Goal: Task Accomplishment & Management: Complete application form

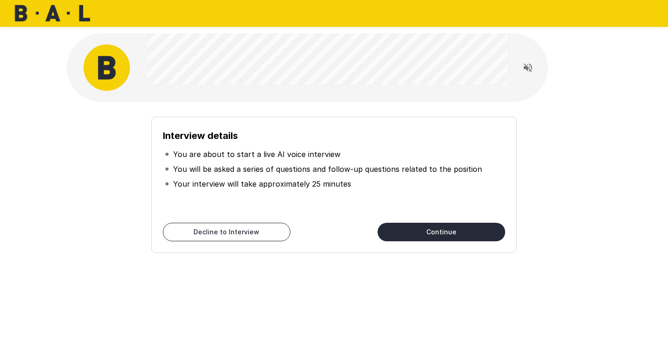
click at [571, 115] on div "Interview details You are about to start a live AI voice interview You will be …" at bounding box center [333, 181] width 527 height 144
click at [426, 239] on button "Continue" at bounding box center [441, 232] width 128 height 19
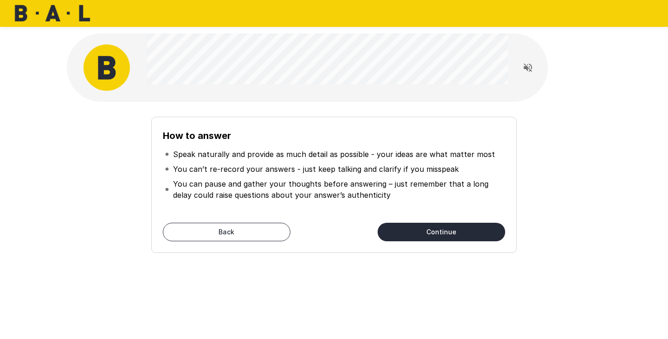
click at [435, 201] on li "You can pause and gather your thoughts before answering – just remember that a …" at bounding box center [334, 190] width 342 height 26
click at [438, 237] on button "Continue" at bounding box center [441, 232] width 128 height 19
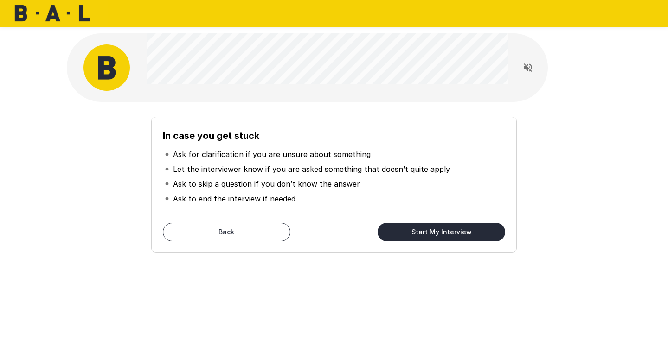
click at [438, 237] on button "Start My Interview" at bounding box center [441, 232] width 128 height 19
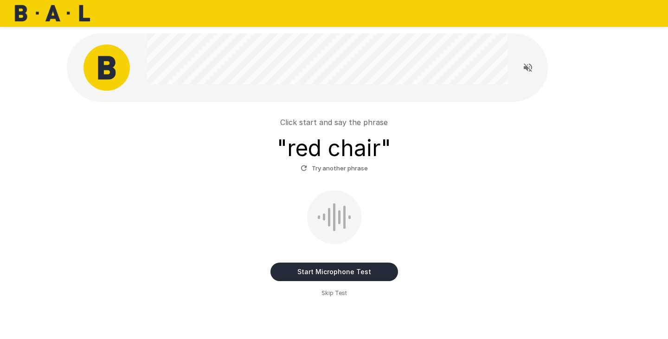
click at [347, 274] on button "Start Microphone Test" at bounding box center [334, 272] width 128 height 19
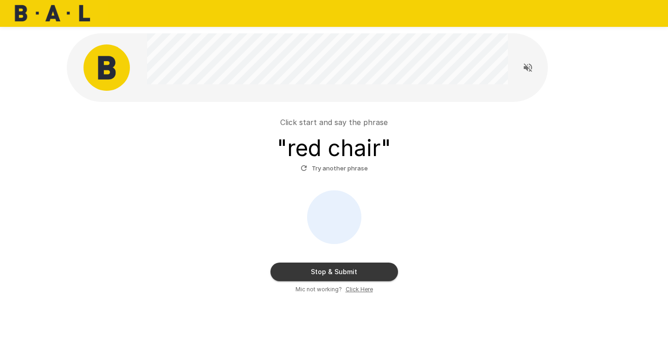
click at [347, 270] on button "Stop & Submit" at bounding box center [334, 272] width 128 height 19
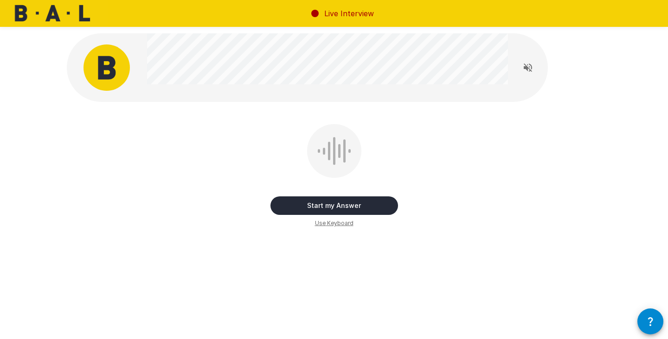
click at [342, 207] on button "Start my Answer" at bounding box center [334, 206] width 128 height 19
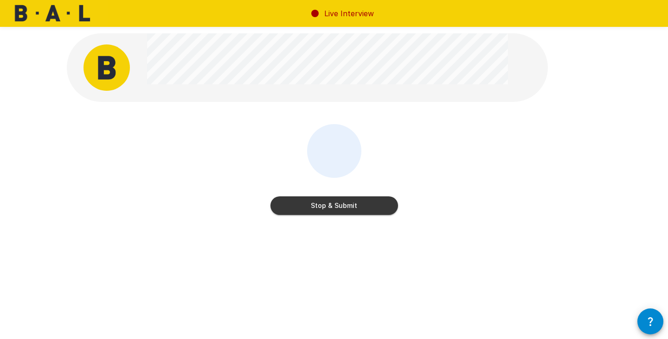
click at [342, 207] on button "Stop & Submit" at bounding box center [334, 206] width 128 height 19
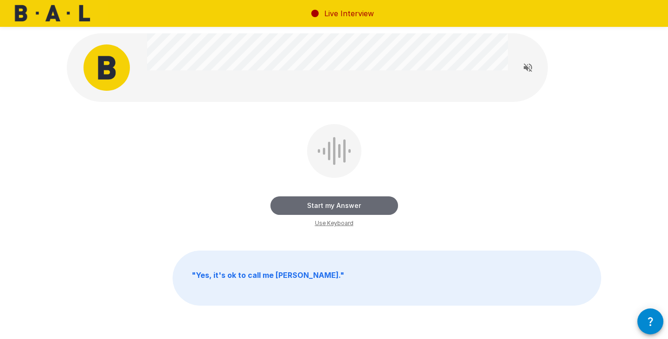
click at [353, 207] on button "Start my Answer" at bounding box center [334, 206] width 128 height 19
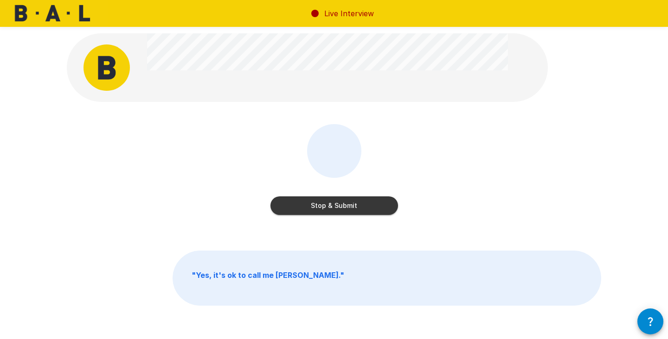
click at [353, 207] on button "Stop & Submit" at bounding box center [334, 206] width 128 height 19
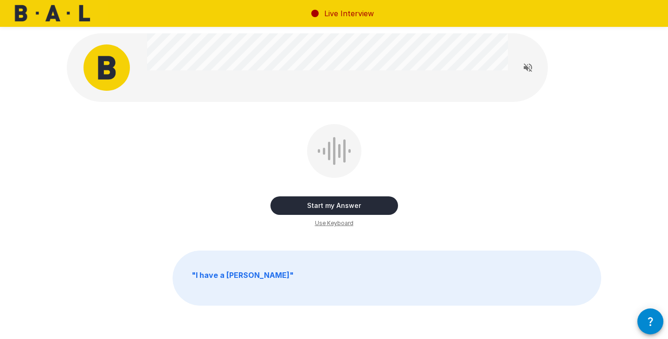
click at [353, 207] on button "Start my Answer" at bounding box center [334, 206] width 128 height 19
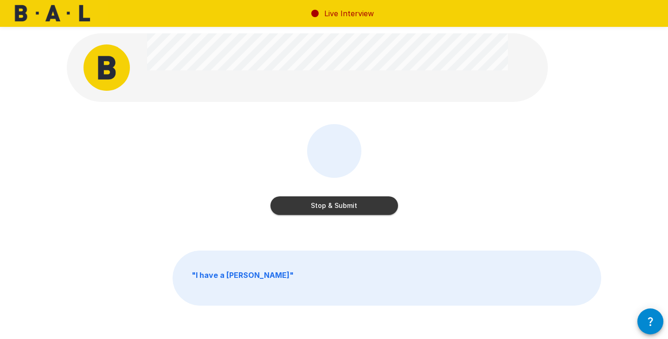
click at [353, 207] on button "Stop & Submit" at bounding box center [334, 206] width 128 height 19
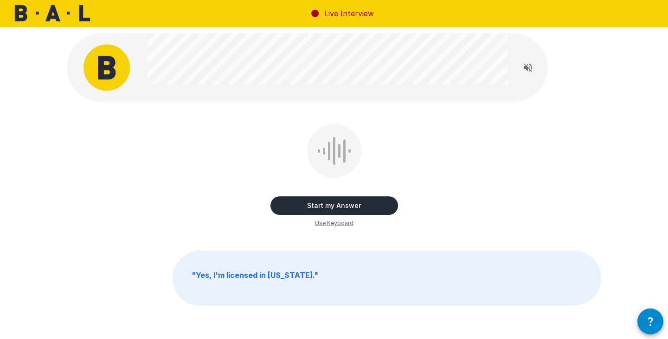
click at [353, 207] on button "Start my Answer" at bounding box center [334, 206] width 128 height 19
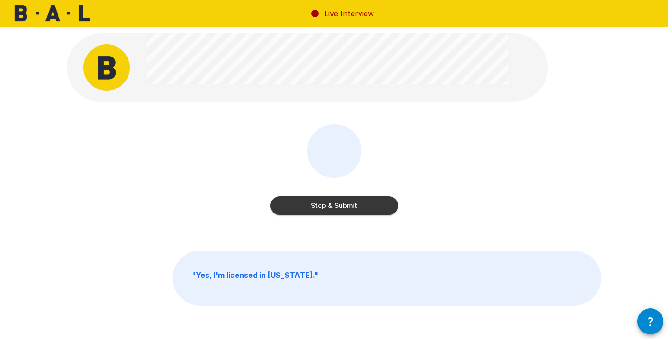
click at [349, 200] on button "Stop & Submit" at bounding box center [334, 206] width 128 height 19
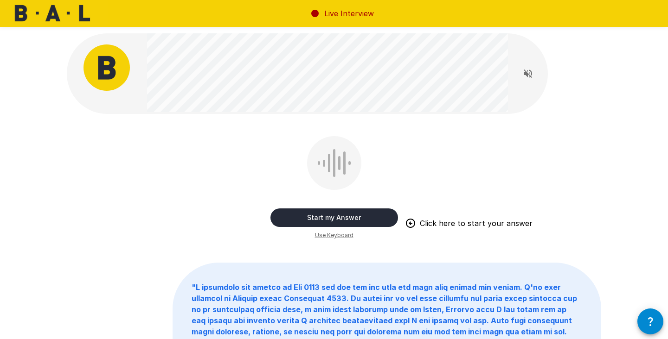
click at [333, 213] on button "Start my Answer" at bounding box center [334, 218] width 128 height 19
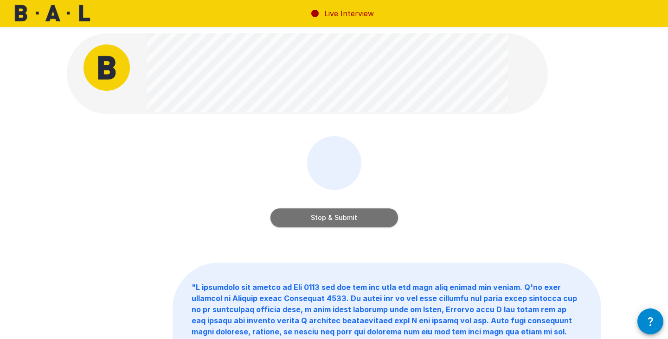
click at [370, 216] on button "Stop & Submit" at bounding box center [334, 218] width 128 height 19
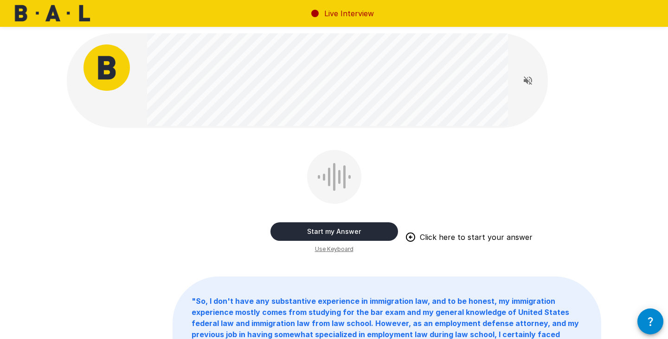
click at [332, 232] on button "Start my Answer" at bounding box center [334, 232] width 128 height 19
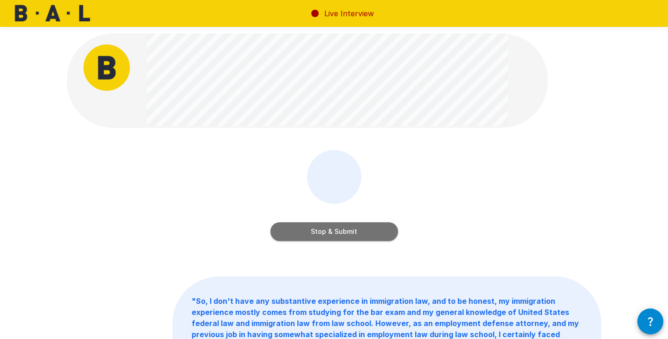
click at [345, 229] on button "Stop & Submit" at bounding box center [334, 232] width 128 height 19
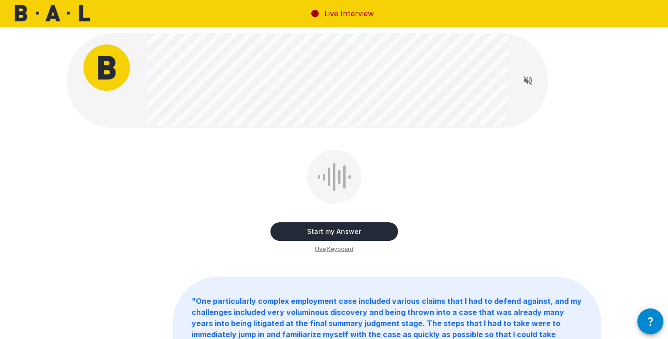
click at [364, 231] on button "Start my Answer" at bounding box center [334, 232] width 128 height 19
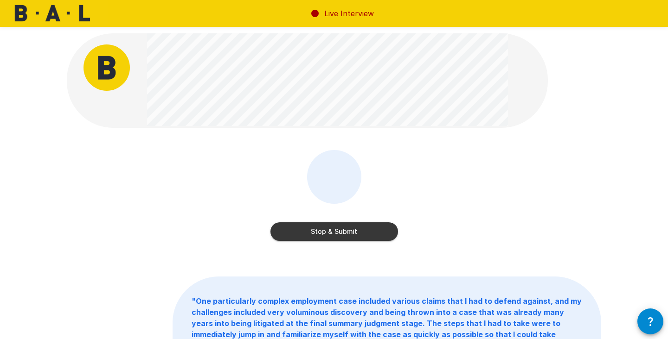
click at [365, 236] on button "Stop & Submit" at bounding box center [334, 232] width 128 height 19
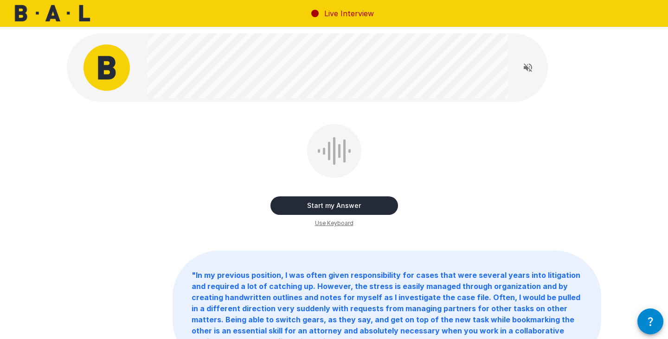
click at [336, 206] on button "Start my Answer" at bounding box center [334, 206] width 128 height 19
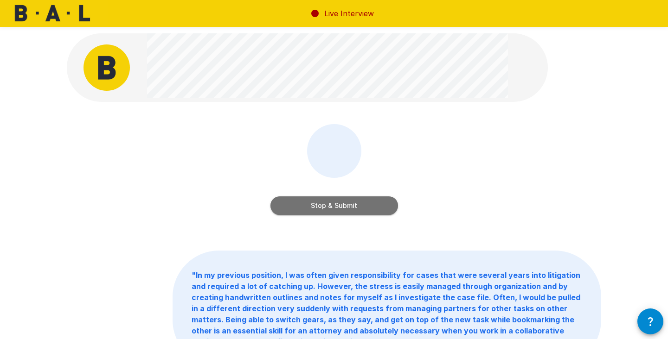
click at [333, 208] on button "Stop & Submit" at bounding box center [334, 206] width 128 height 19
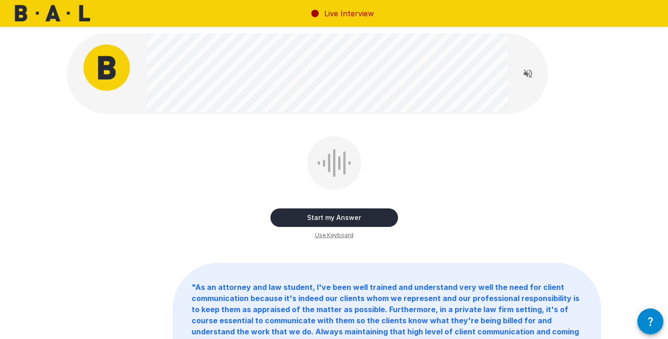
click at [337, 217] on button "Start my Answer" at bounding box center [334, 218] width 128 height 19
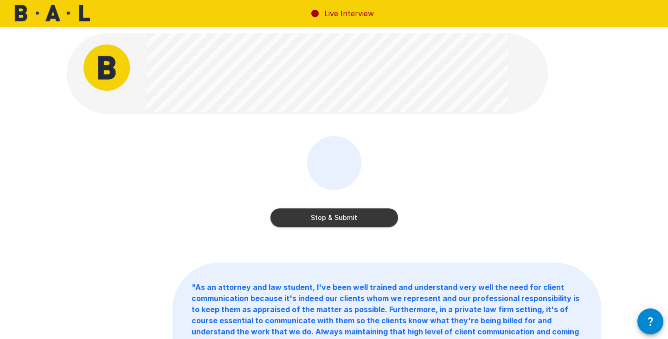
click at [338, 213] on button "Stop & Submit" at bounding box center [334, 218] width 128 height 19
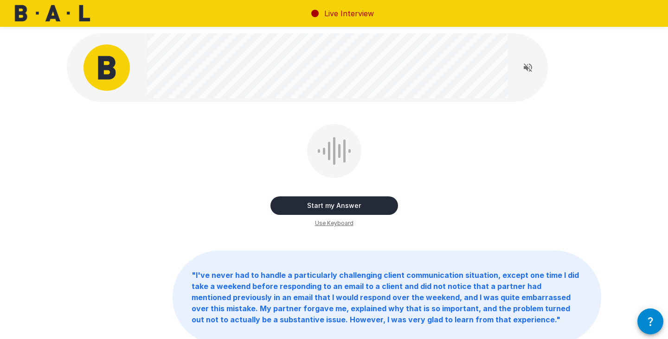
click at [333, 210] on button "Start my Answer" at bounding box center [334, 206] width 128 height 19
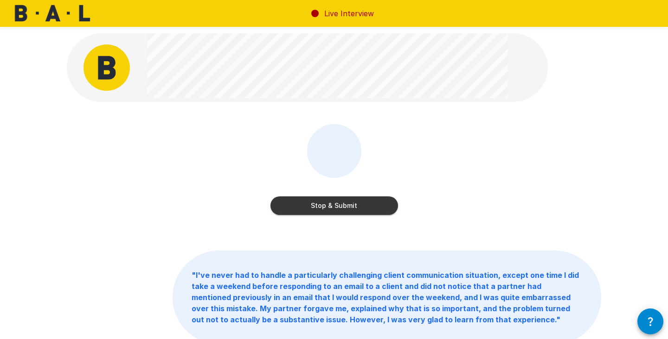
click at [379, 203] on button "Stop & Submit" at bounding box center [334, 206] width 128 height 19
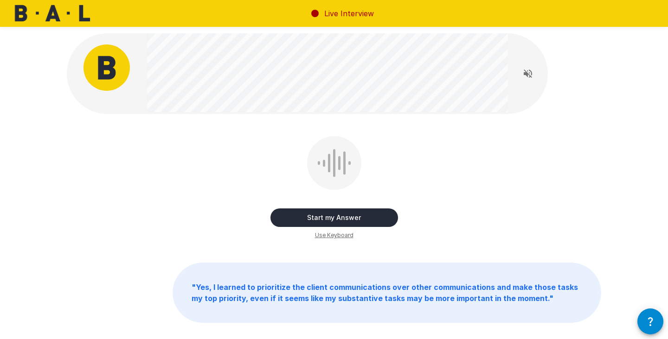
click at [367, 219] on button "Start my Answer" at bounding box center [334, 218] width 128 height 19
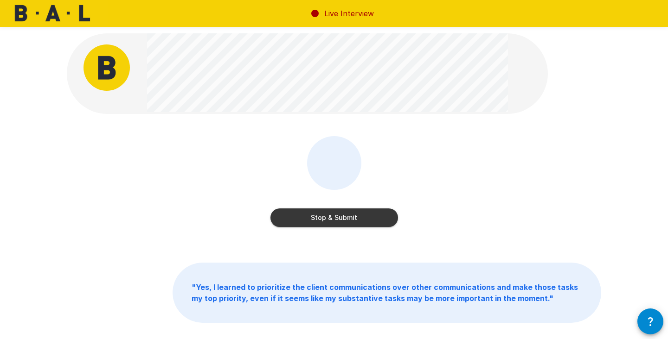
click at [354, 219] on button "Stop & Submit" at bounding box center [334, 218] width 128 height 19
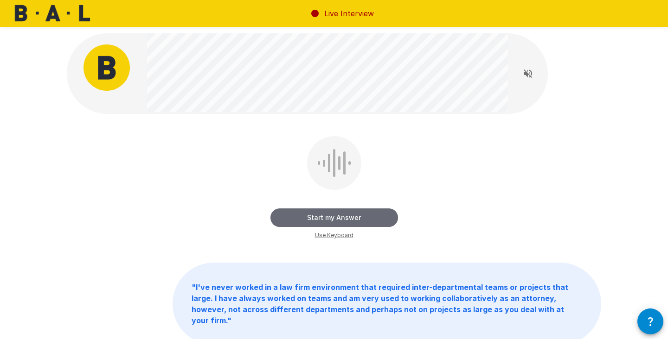
click at [329, 214] on button "Start my Answer" at bounding box center [334, 218] width 128 height 19
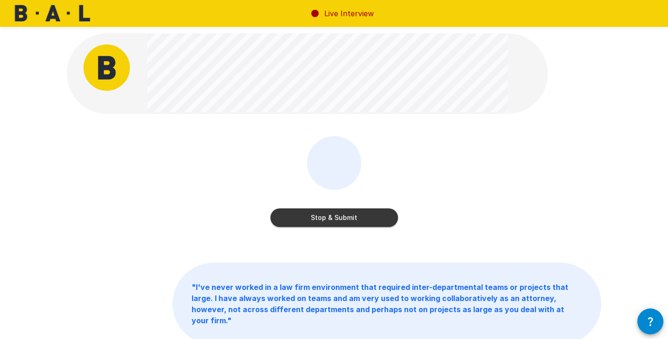
click at [375, 216] on button "Stop & Submit" at bounding box center [334, 218] width 128 height 19
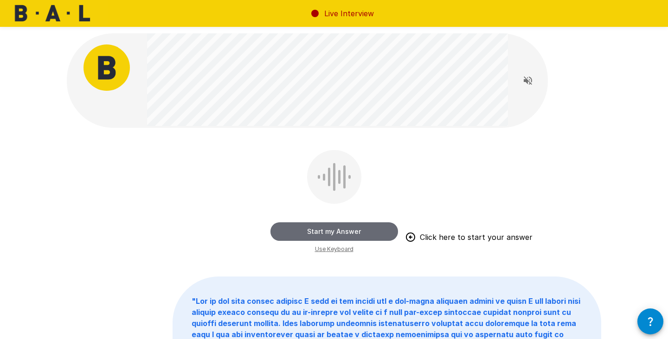
click at [339, 228] on button "Start my Answer" at bounding box center [334, 232] width 128 height 19
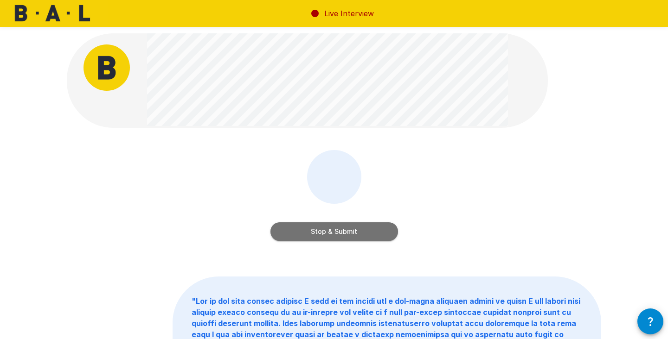
click at [325, 225] on button "Stop & Submit" at bounding box center [334, 232] width 128 height 19
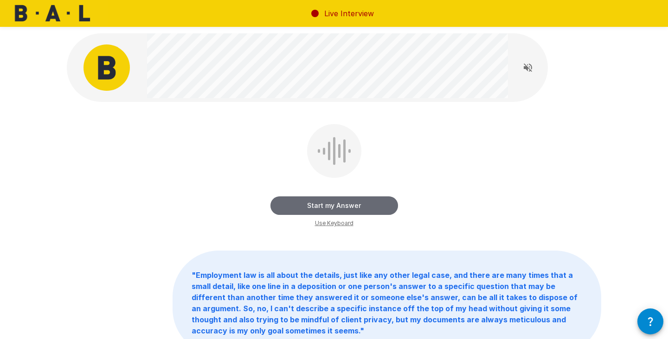
click at [364, 212] on button "Start my Answer" at bounding box center [334, 206] width 128 height 19
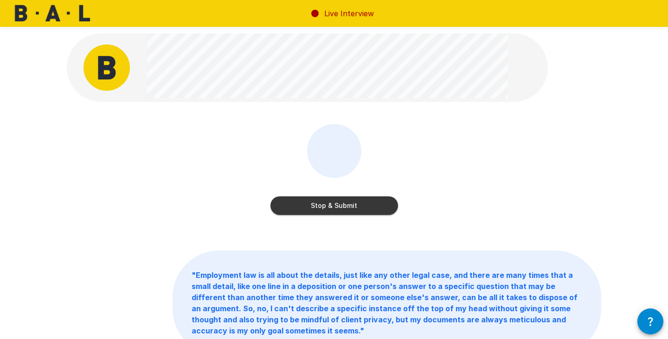
click at [348, 203] on button "Stop & Submit" at bounding box center [334, 206] width 128 height 19
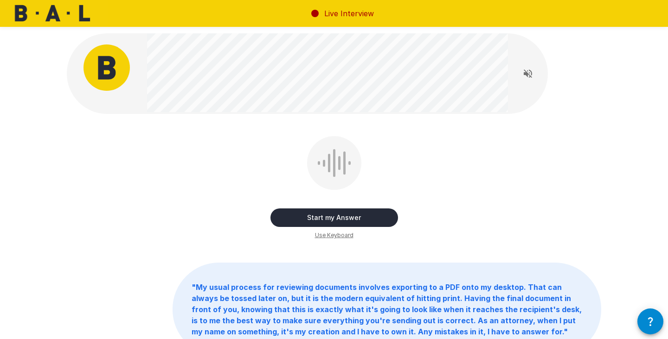
click at [483, 137] on div "Start my Answer Use Keyboard" at bounding box center [334, 188] width 534 height 104
click at [366, 216] on button "Start my Answer" at bounding box center [334, 218] width 128 height 19
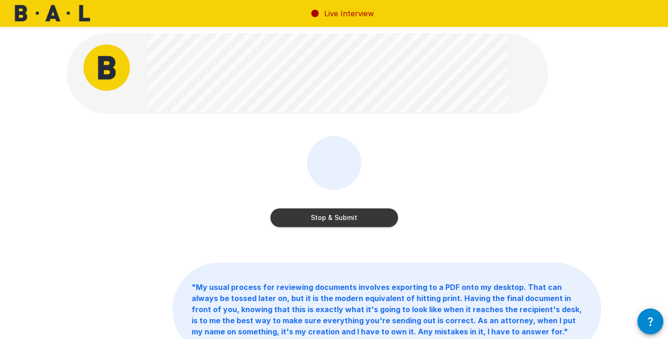
click at [354, 224] on button "Stop & Submit" at bounding box center [334, 218] width 128 height 19
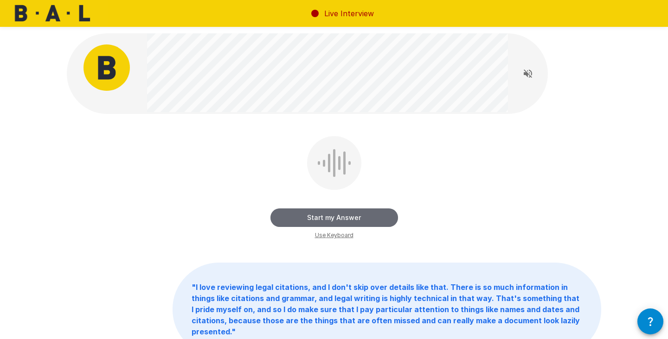
click at [389, 221] on button "Start my Answer" at bounding box center [334, 218] width 128 height 19
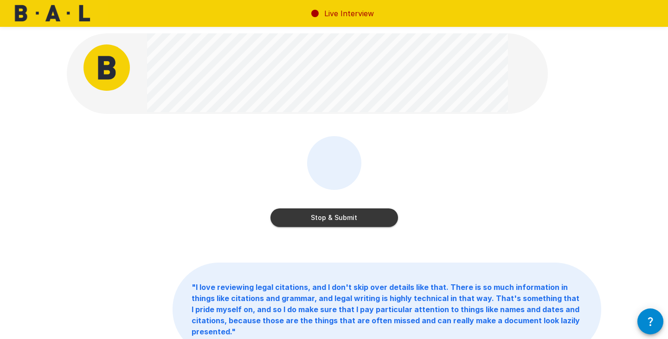
click at [341, 219] on button "Stop & Submit" at bounding box center [334, 218] width 128 height 19
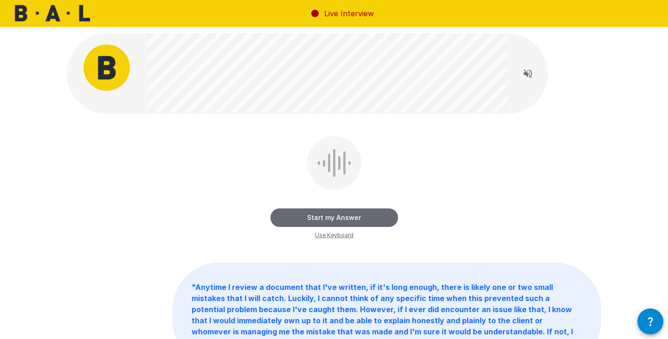
click at [377, 216] on button "Start my Answer" at bounding box center [334, 218] width 128 height 19
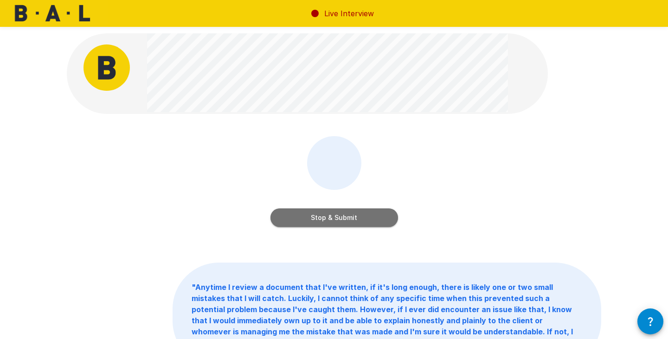
click at [375, 216] on button "Stop & Submit" at bounding box center [334, 218] width 128 height 19
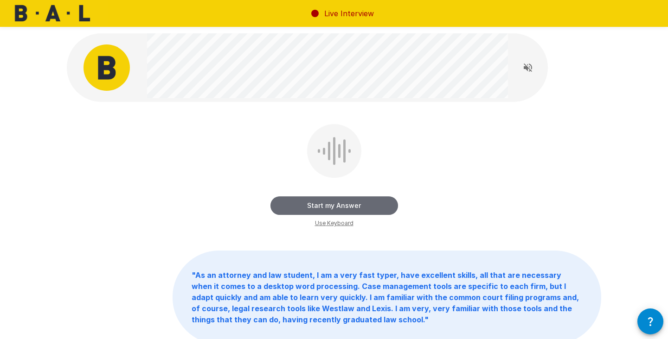
click at [378, 203] on button "Start my Answer" at bounding box center [334, 206] width 128 height 19
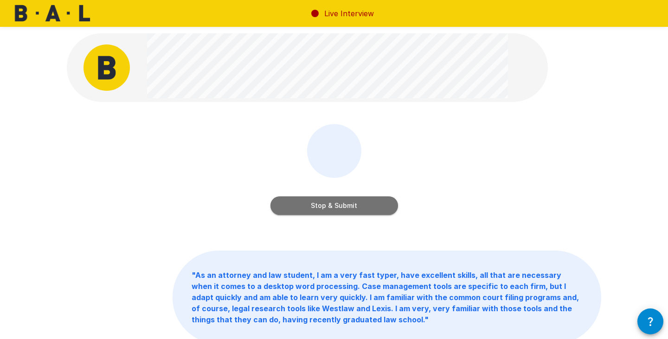
click at [336, 209] on button "Stop & Submit" at bounding box center [334, 206] width 128 height 19
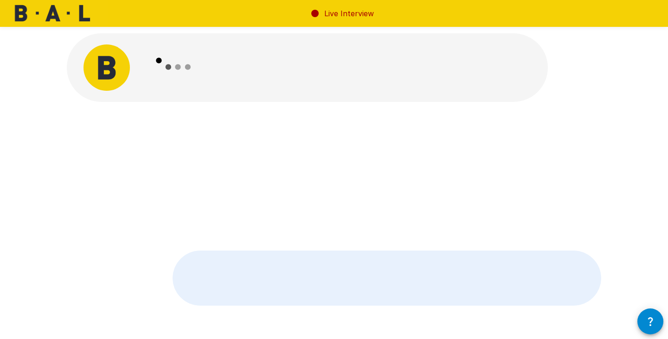
click at [450, 251] on p at bounding box center [386, 278] width 427 height 54
